Goal: Information Seeking & Learning: Learn about a topic

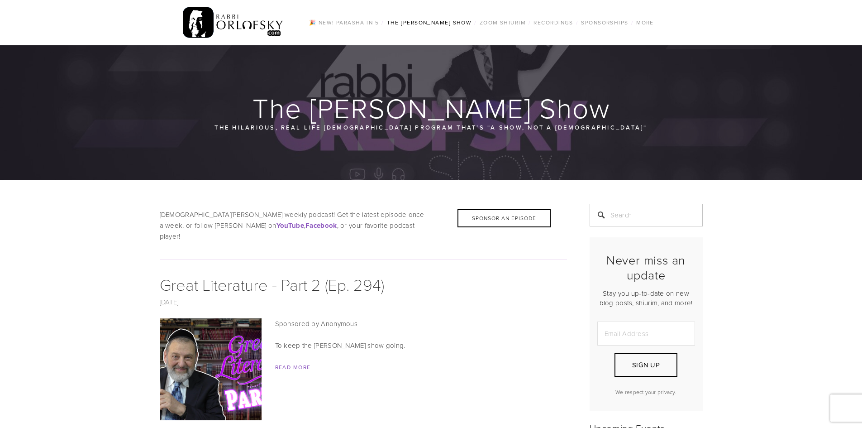
click at [611, 336] on input "Email Address" at bounding box center [646, 333] width 98 height 24
type input "schfamb1b2b@gmail.com"
click at [643, 365] on span "Sign Up" at bounding box center [646, 365] width 28 height 10
type button "Submitting…"
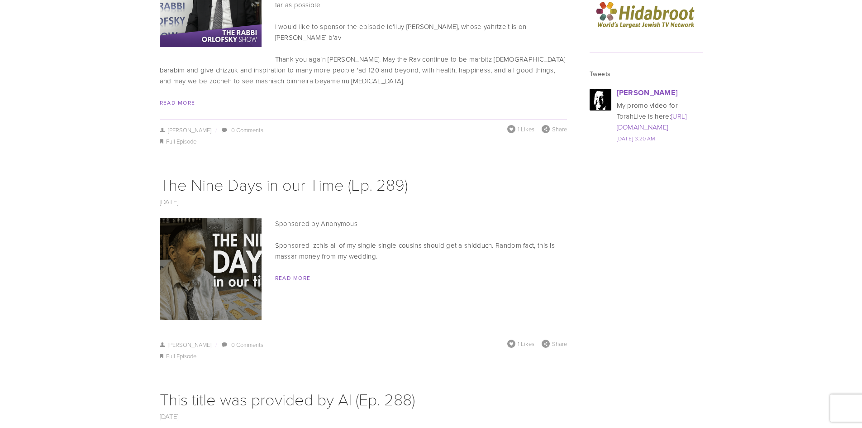
scroll to position [1357, 0]
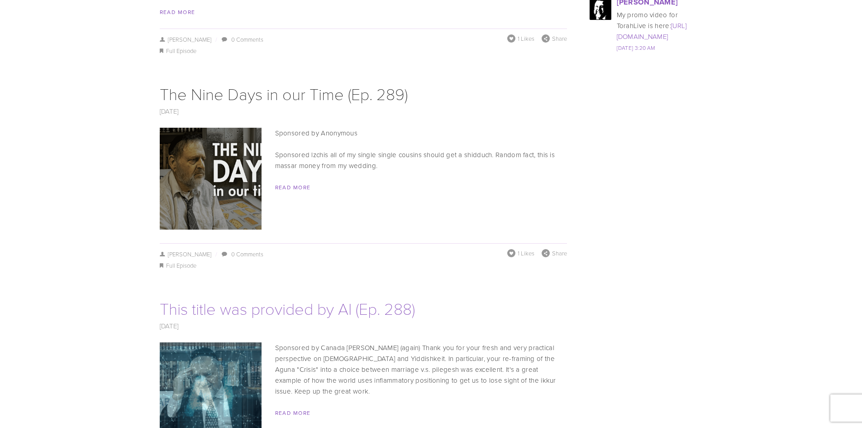
click at [207, 297] on link "This title was provided by AI (Ep. 288)" at bounding box center [287, 308] width 255 height 22
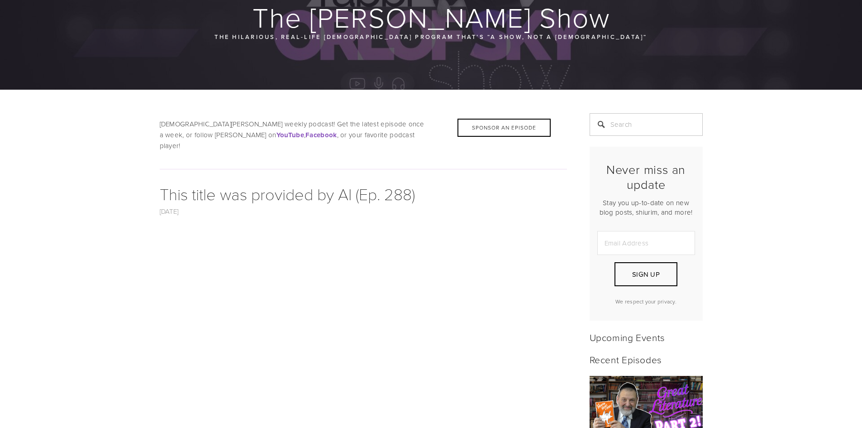
scroll to position [315, 0]
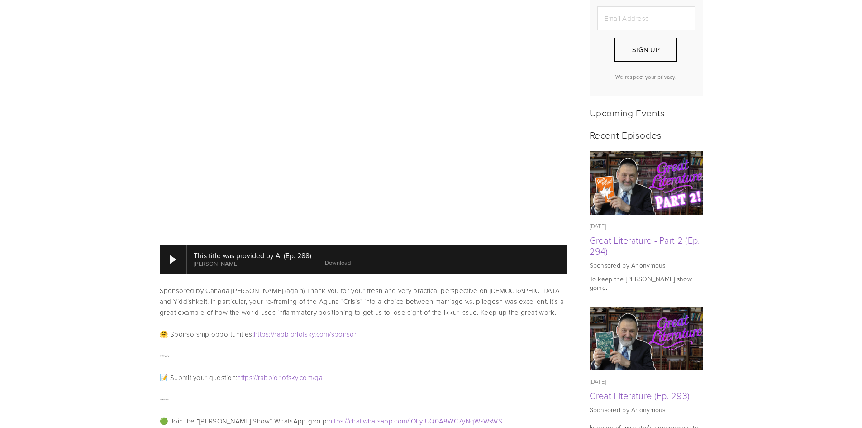
click at [166, 244] on div at bounding box center [173, 259] width 27 height 30
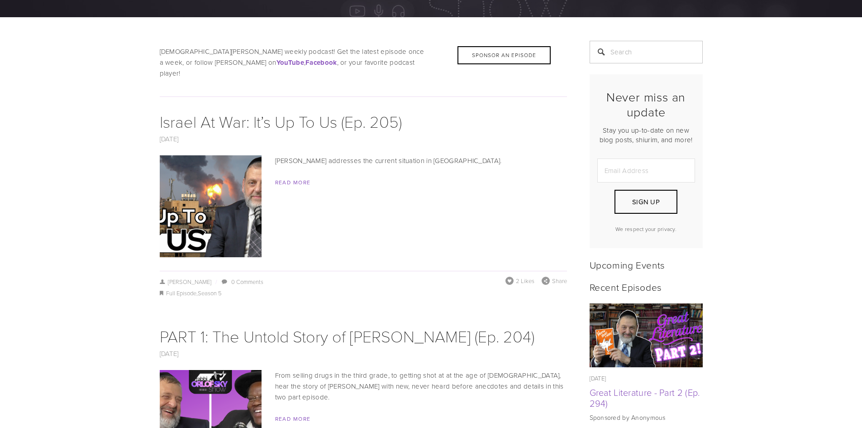
scroll to position [181, 0]
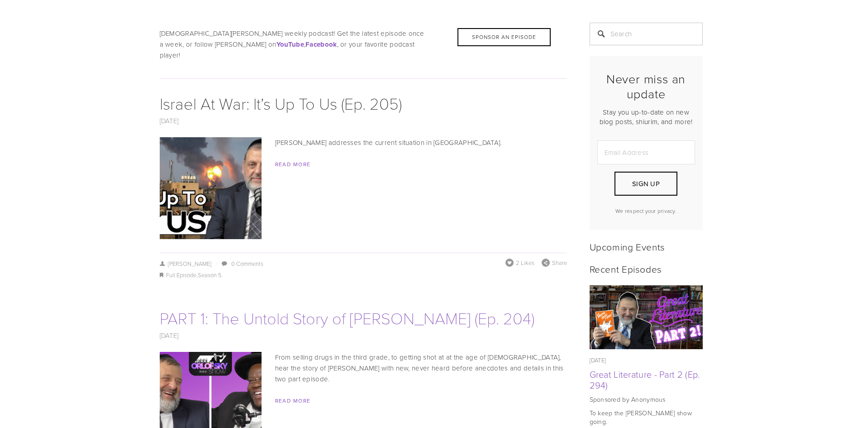
click at [261, 309] on link "PART 1: The Untold Story of [PERSON_NAME] (Ep. 204)" at bounding box center [347, 317] width 375 height 22
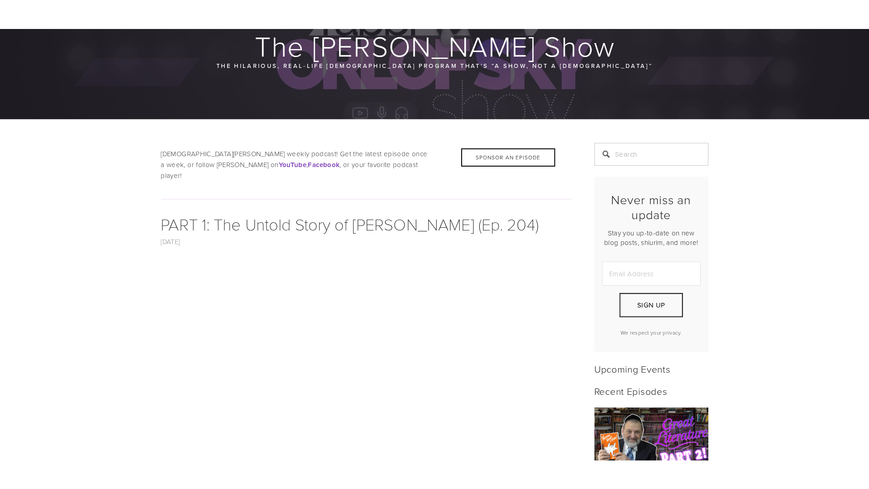
scroll to position [181, 0]
